Goal: Task Accomplishment & Management: Manage account settings

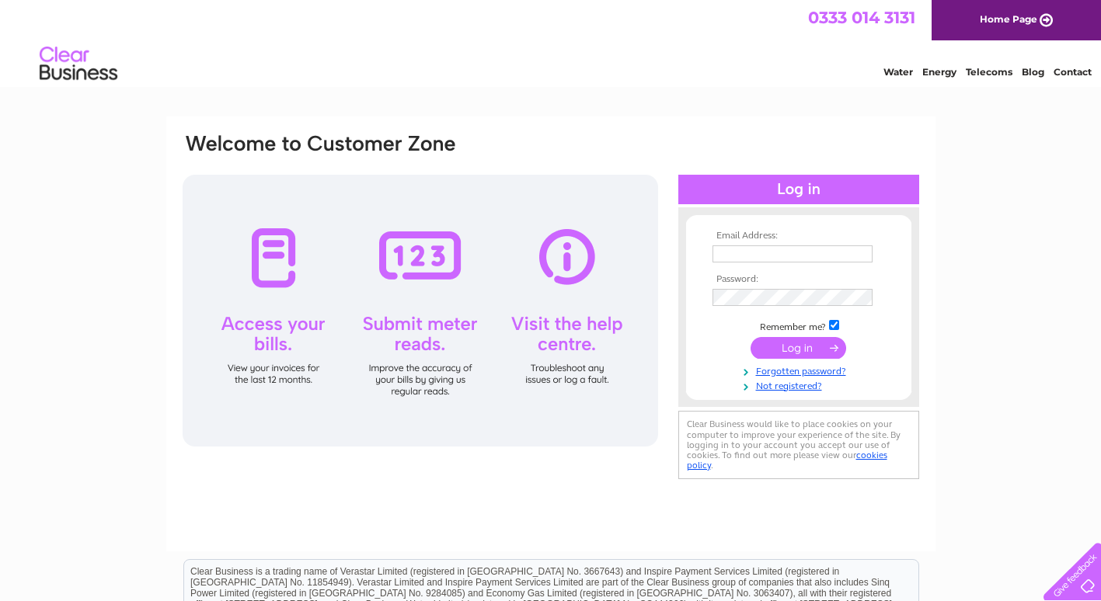
type input "accounts@midnorfolkscaffolding.co.uk"
click at [795, 345] on input "submit" at bounding box center [798, 348] width 96 height 22
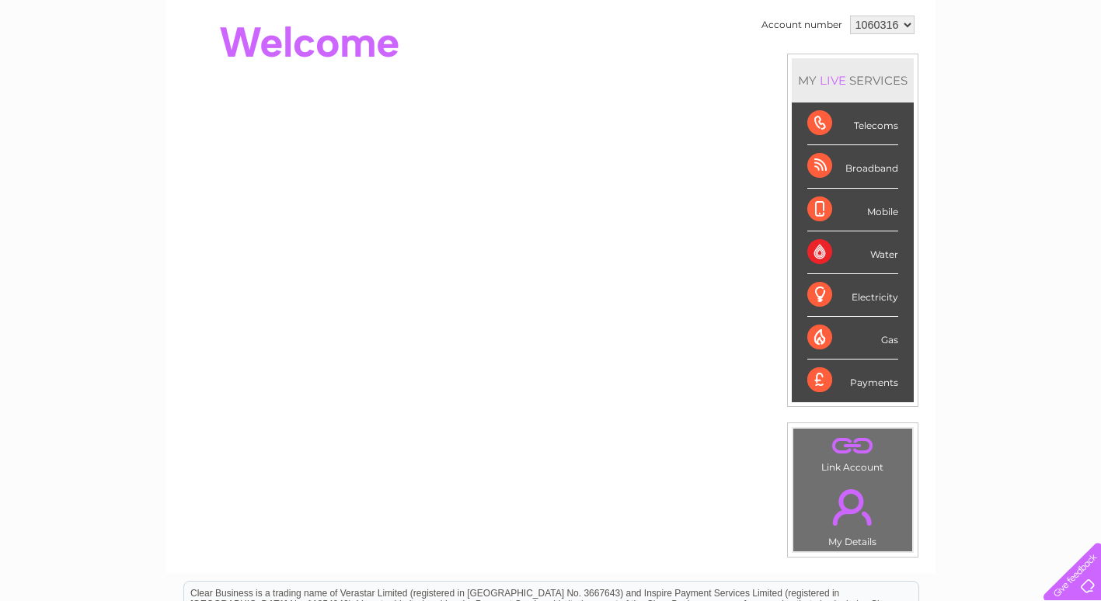
scroll to position [78, 0]
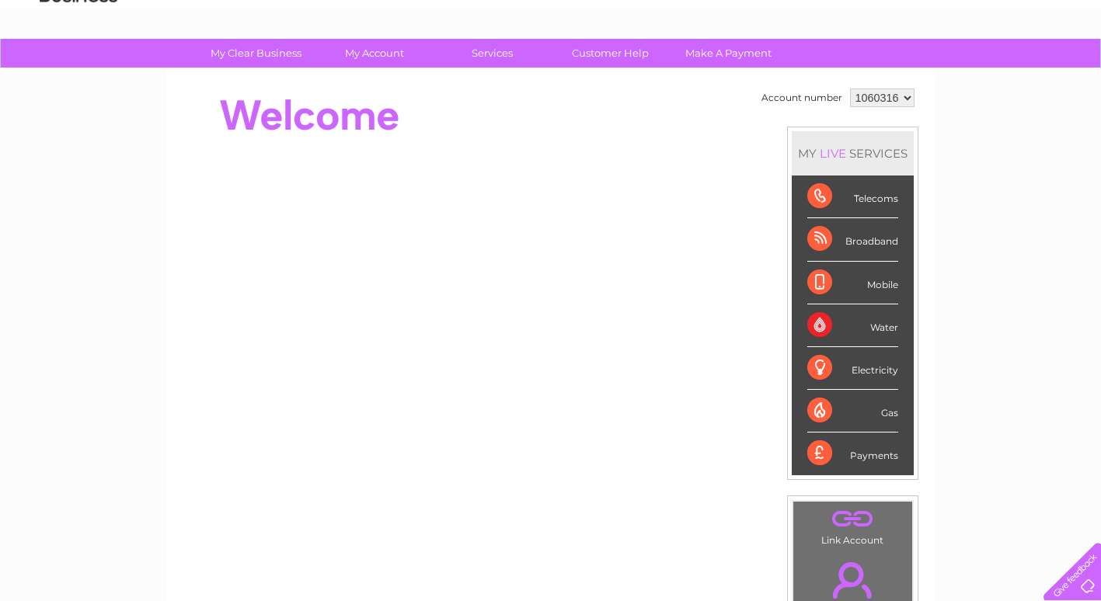
click at [814, 271] on div "Mobile" at bounding box center [852, 283] width 91 height 43
click at [814, 275] on div "Mobile" at bounding box center [852, 283] width 91 height 43
click at [812, 278] on div "Mobile" at bounding box center [852, 283] width 91 height 43
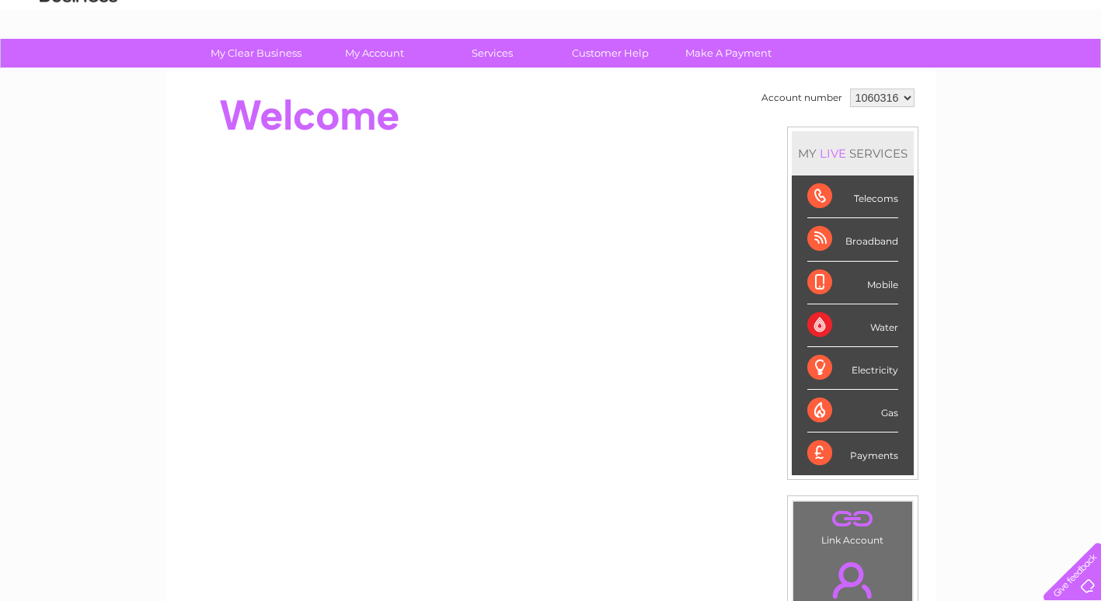
click at [808, 277] on div "Mobile" at bounding box center [852, 283] width 91 height 43
click at [823, 195] on div "Telecoms" at bounding box center [852, 197] width 91 height 43
click at [823, 197] on div "Telecoms" at bounding box center [852, 197] width 91 height 43
click at [817, 192] on div "Telecoms" at bounding box center [852, 197] width 91 height 43
click at [807, 193] on div "Telecoms" at bounding box center [852, 197] width 91 height 43
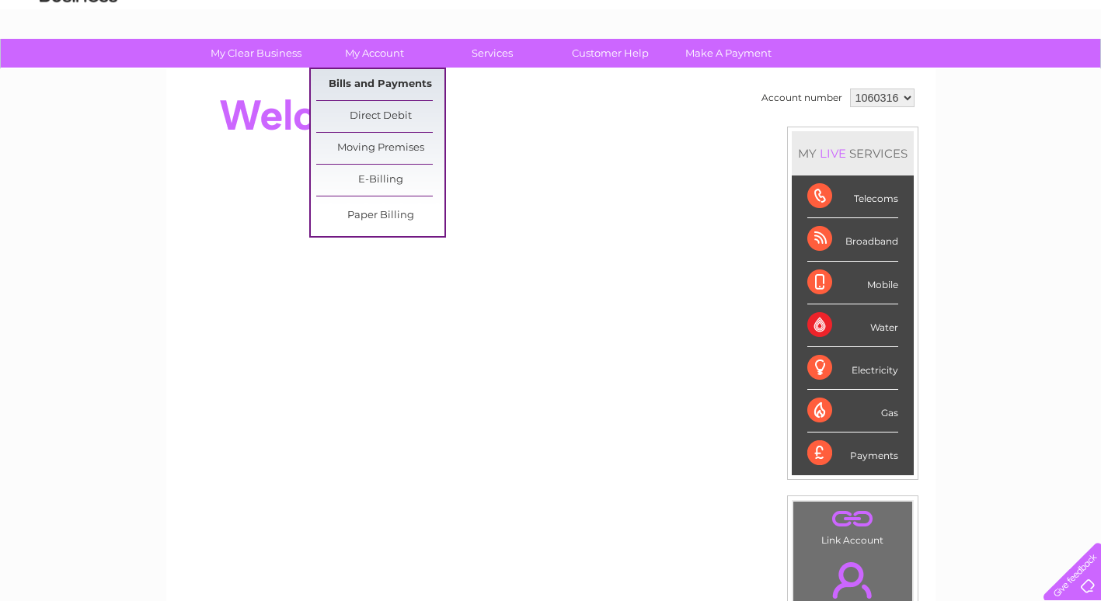
click at [372, 81] on link "Bills and Payments" at bounding box center [380, 84] width 128 height 31
click at [372, 82] on link "Bills and Payments" at bounding box center [380, 84] width 128 height 31
click at [374, 84] on link "Bills and Payments" at bounding box center [380, 84] width 128 height 31
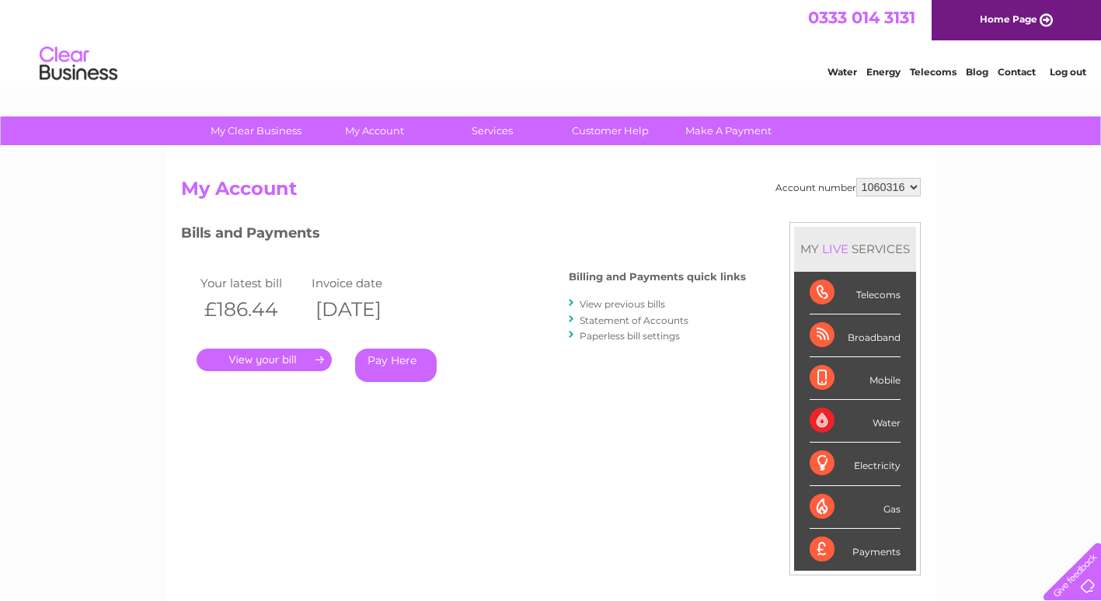
click at [821, 380] on div "Mobile" at bounding box center [854, 378] width 91 height 43
click at [610, 305] on link "View previous bills" at bounding box center [621, 304] width 85 height 12
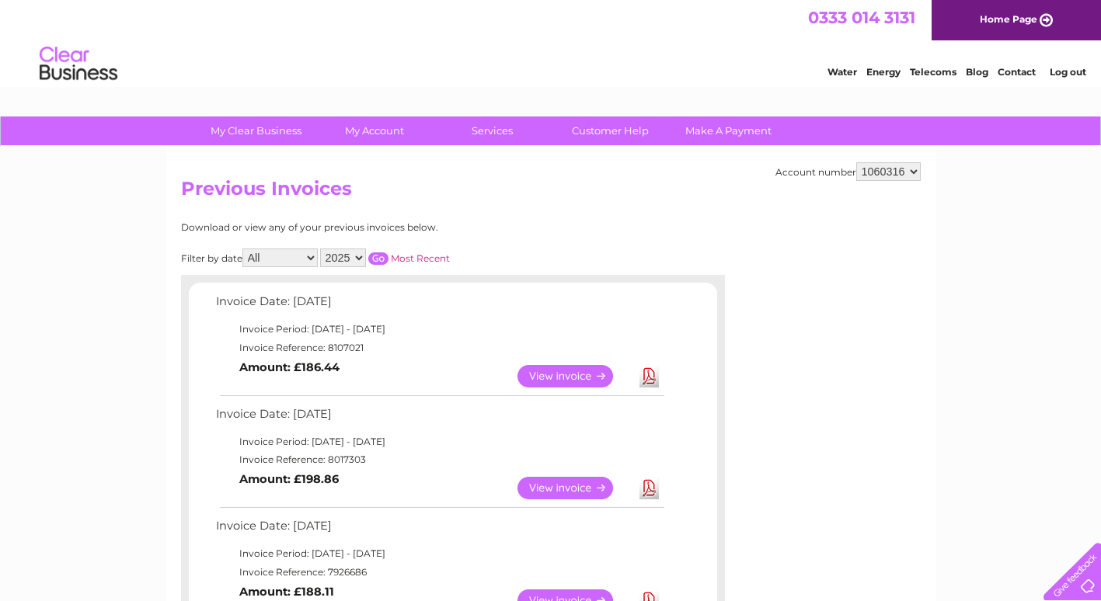
click at [552, 372] on link "View" at bounding box center [574, 376] width 114 height 23
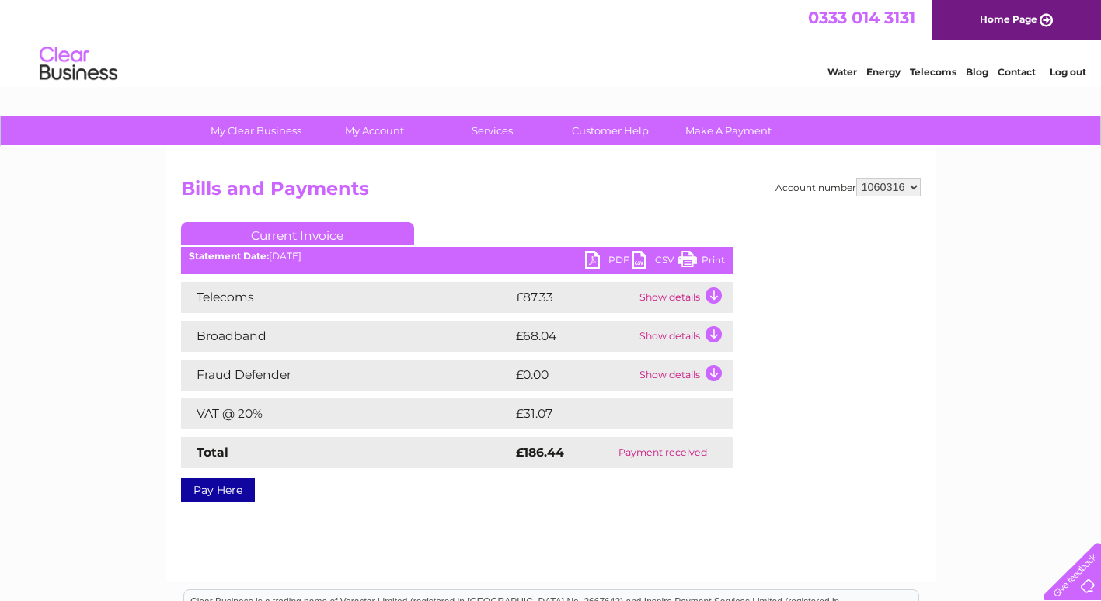
click at [674, 332] on td "Show details" at bounding box center [683, 336] width 97 height 31
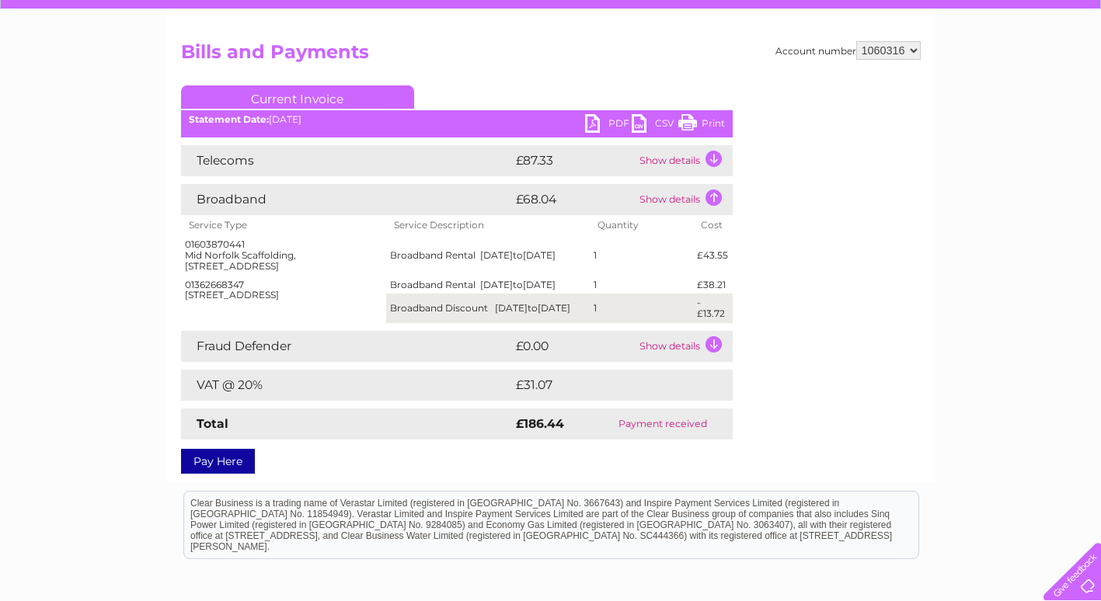
scroll to position [155, 0]
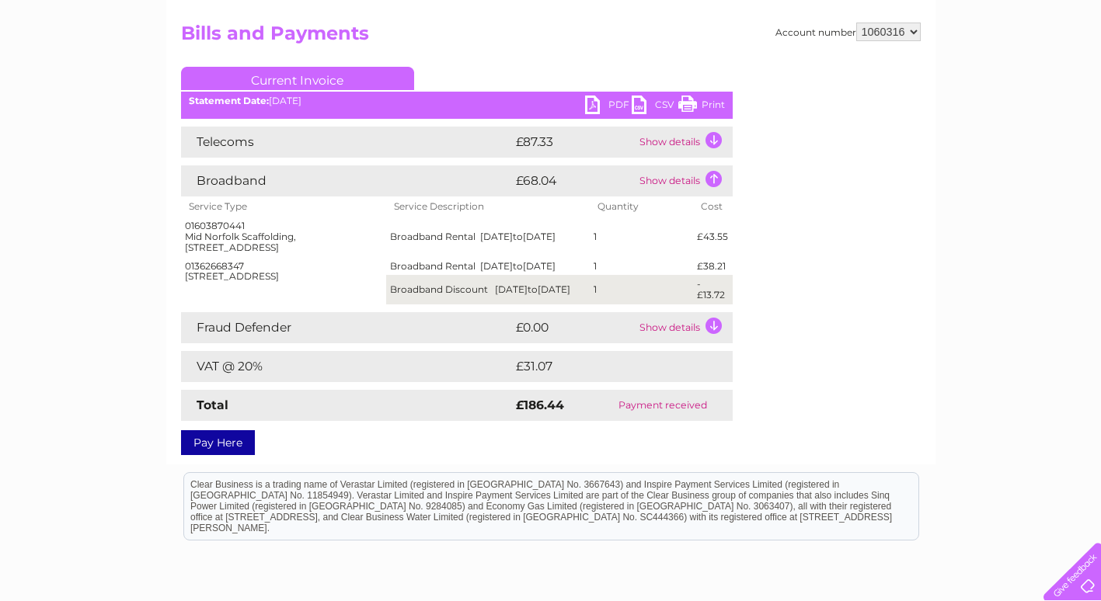
click at [679, 179] on td "Show details" at bounding box center [683, 180] width 97 height 31
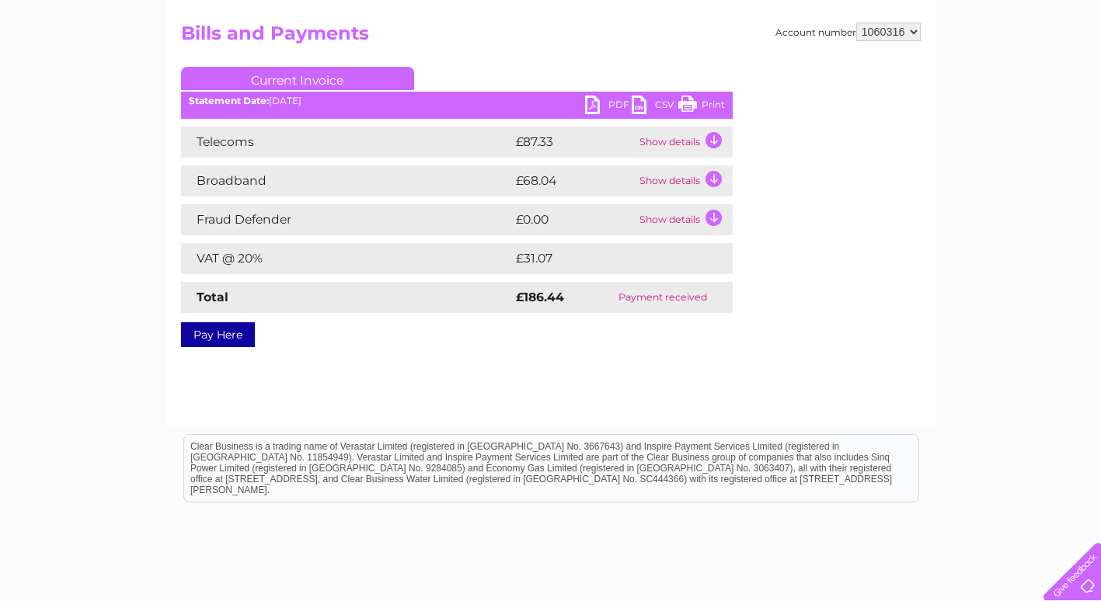
click at [679, 179] on td "Show details" at bounding box center [683, 180] width 97 height 31
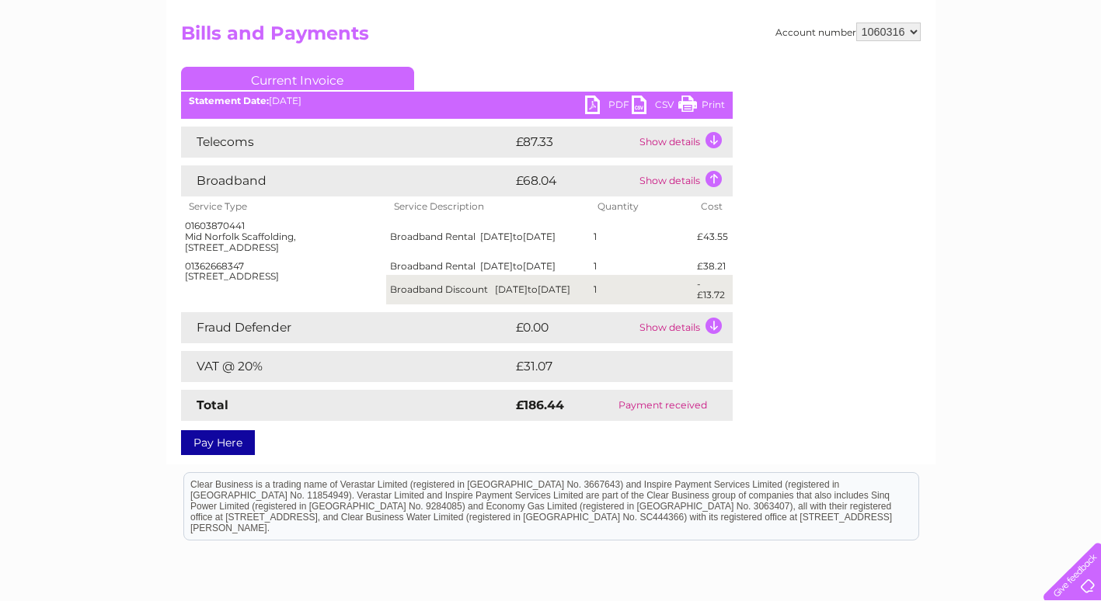
click at [669, 143] on td "Show details" at bounding box center [683, 142] width 97 height 31
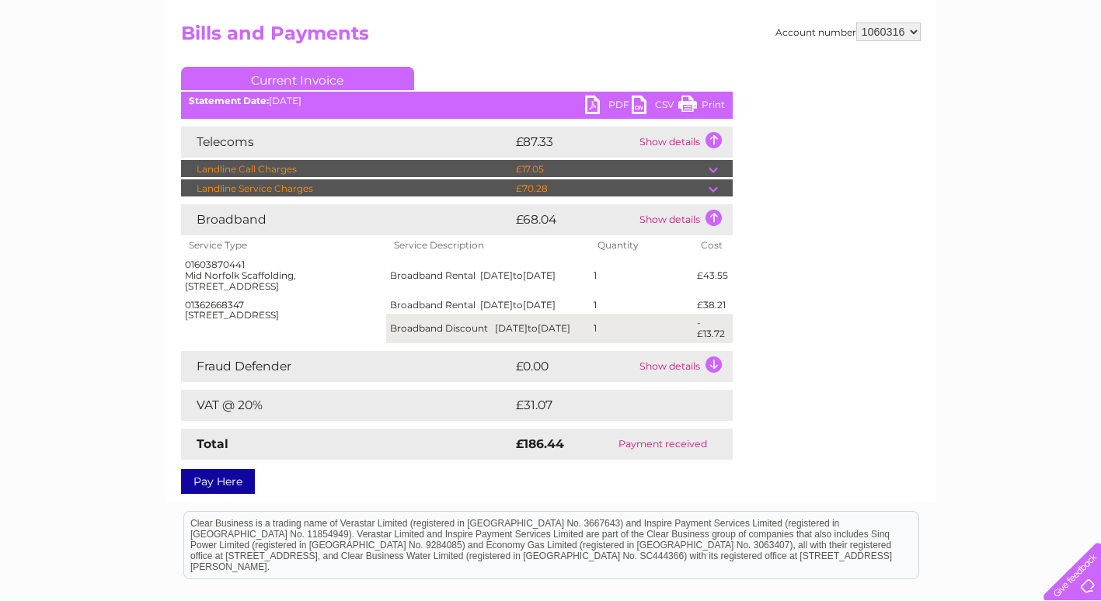
click at [710, 189] on td at bounding box center [720, 188] width 24 height 19
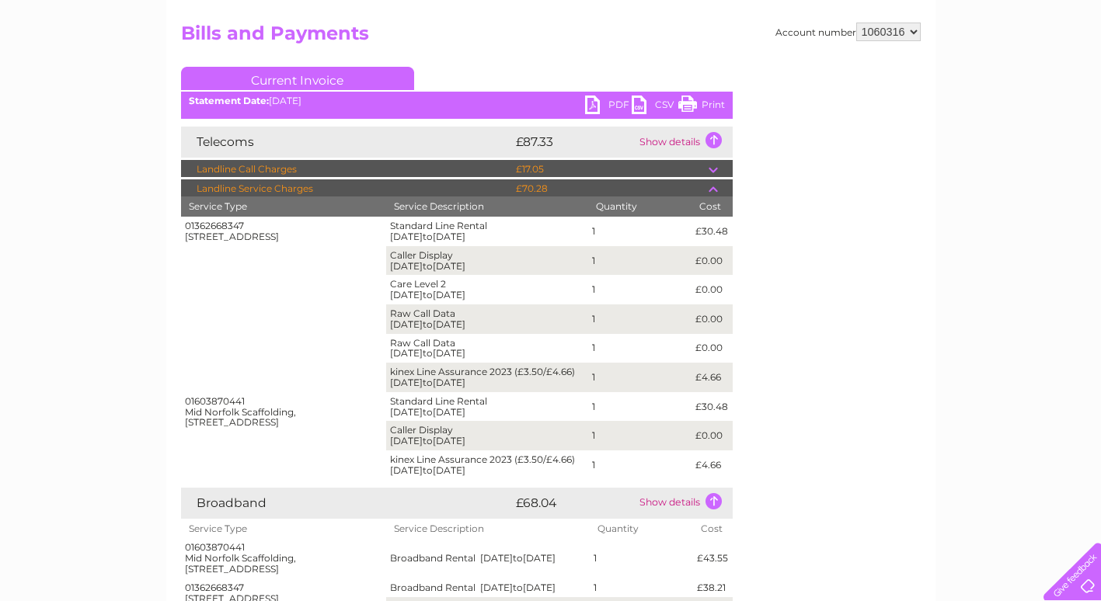
click at [530, 184] on td "£70.28" at bounding box center [610, 188] width 197 height 19
click at [714, 190] on td at bounding box center [720, 188] width 24 height 19
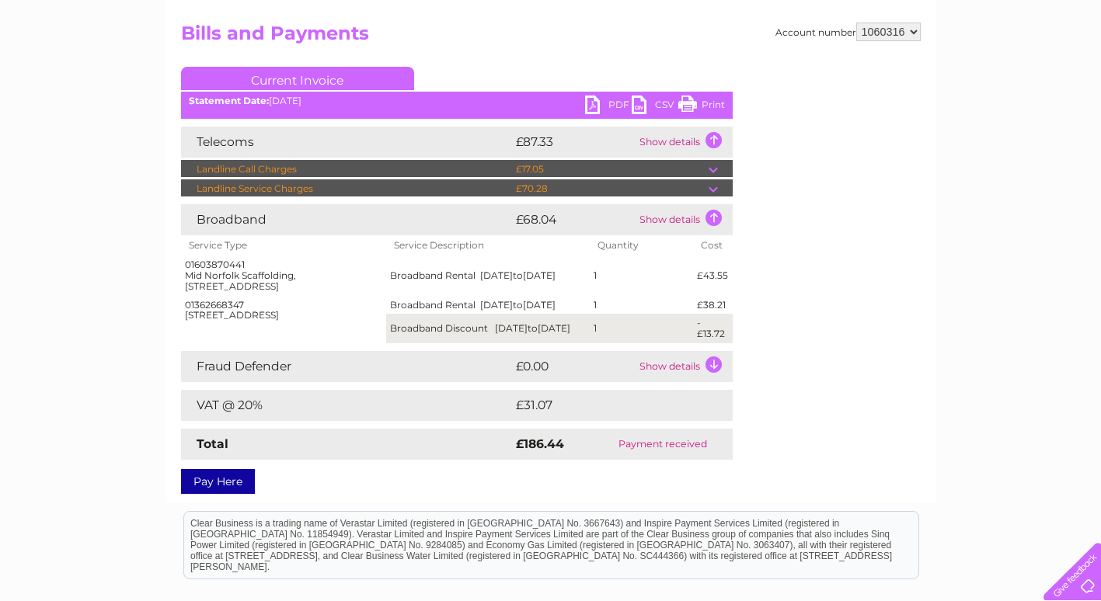
click at [645, 453] on td "Payment received" at bounding box center [663, 444] width 140 height 31
click at [645, 451] on td "Payment received" at bounding box center [663, 444] width 140 height 31
click at [645, 449] on td "Payment received" at bounding box center [663, 444] width 140 height 31
click at [708, 456] on td "Payment received" at bounding box center [663, 444] width 140 height 31
drag, startPoint x: 708, startPoint y: 454, endPoint x: 703, endPoint y: 445, distance: 10.4
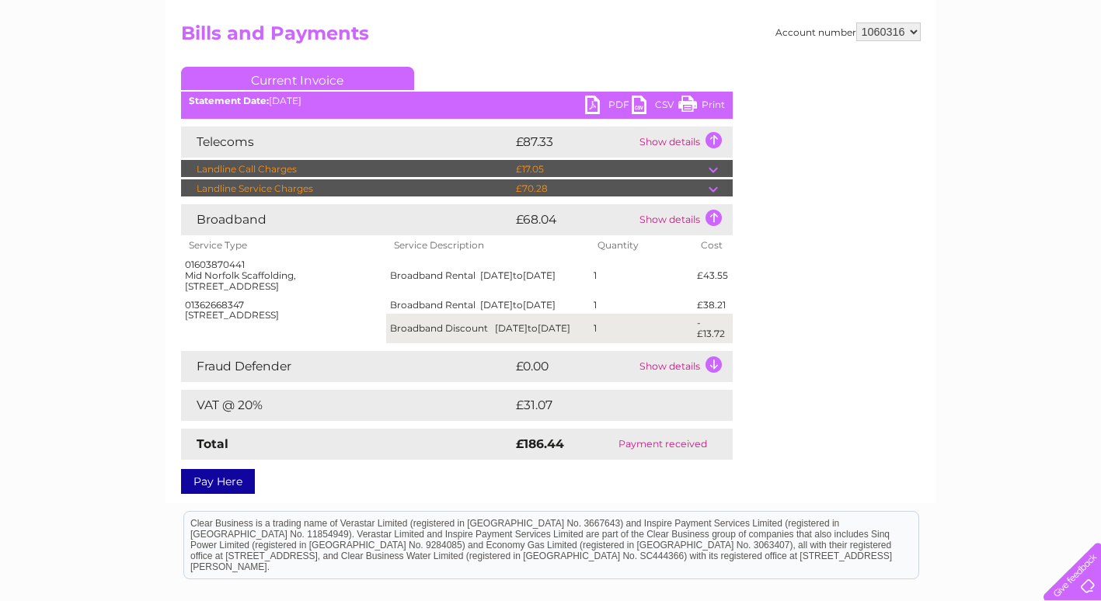
click at [704, 448] on td "Payment received" at bounding box center [663, 444] width 140 height 31
click at [703, 446] on td "Payment received" at bounding box center [663, 444] width 140 height 31
click at [704, 446] on td "Payment received" at bounding box center [663, 444] width 140 height 31
click at [703, 445] on td "Payment received" at bounding box center [663, 444] width 140 height 31
click at [713, 367] on td "Show details" at bounding box center [683, 366] width 97 height 31
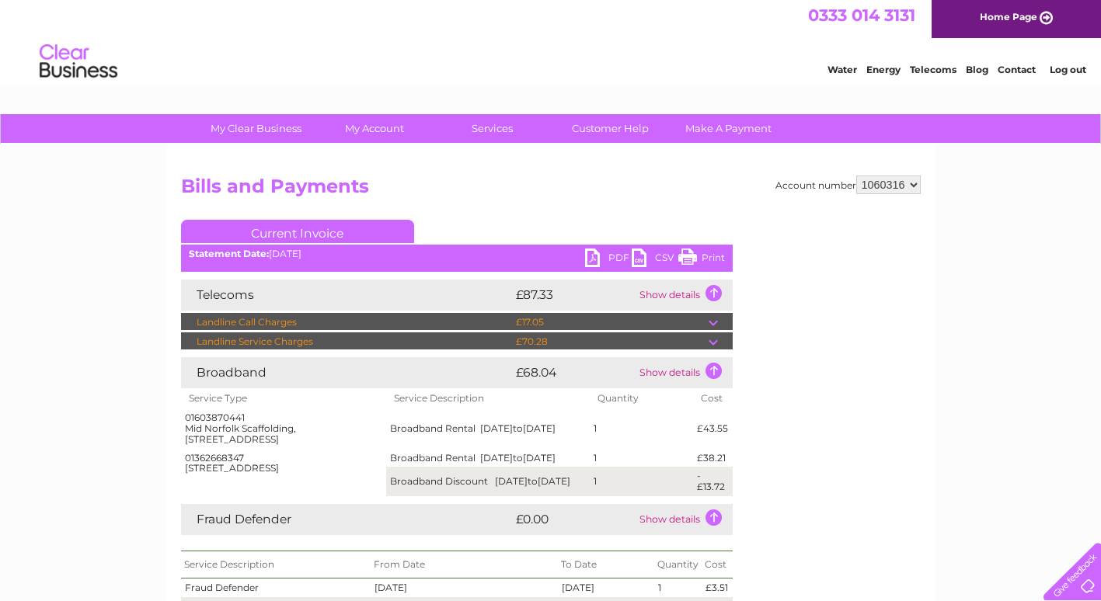
scroll to position [0, 0]
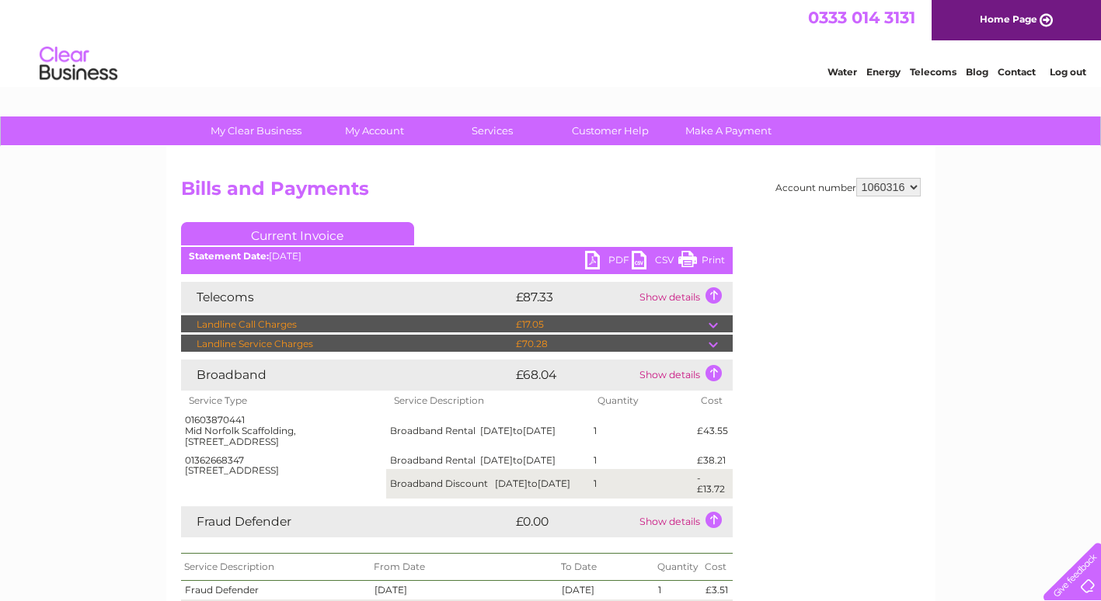
click at [718, 323] on td at bounding box center [720, 324] width 24 height 19
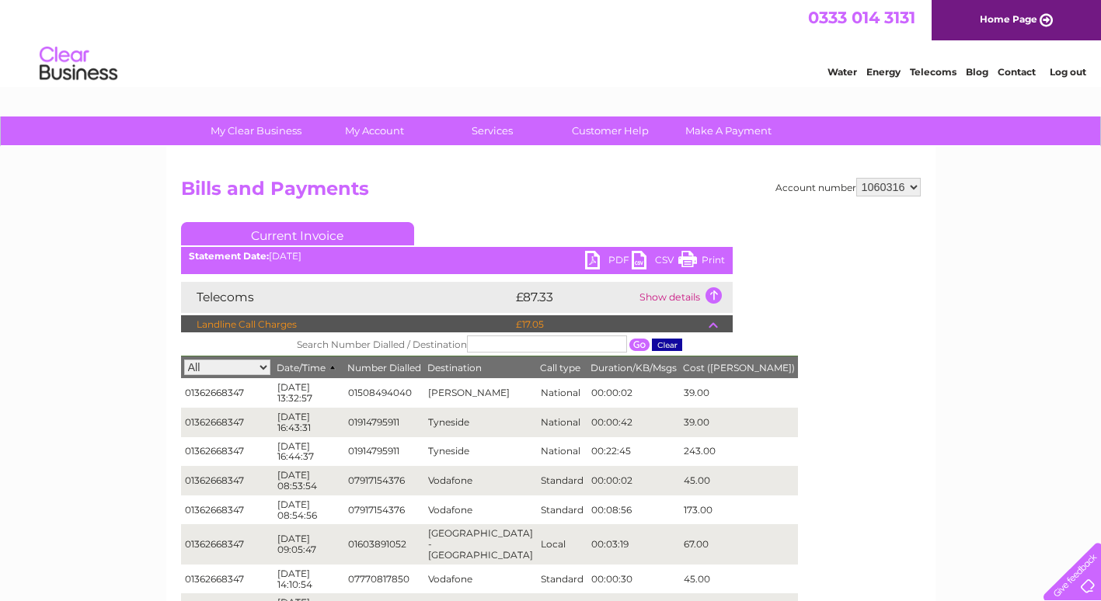
click at [711, 289] on td "Show details" at bounding box center [683, 297] width 97 height 31
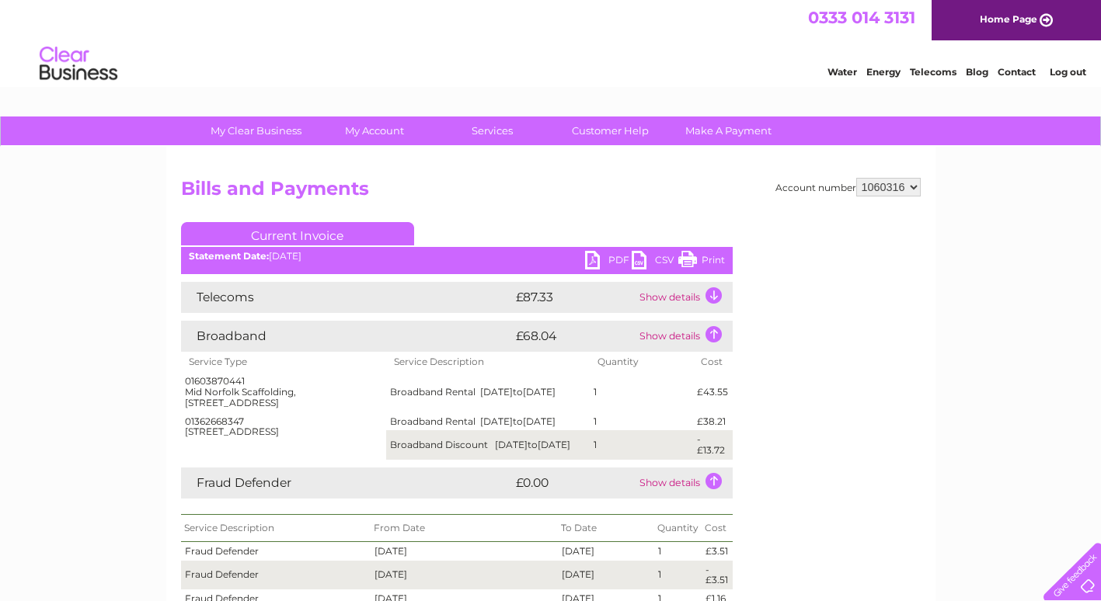
click at [690, 297] on td "Show details" at bounding box center [683, 297] width 97 height 31
